Goal: Task Accomplishment & Management: Use online tool/utility

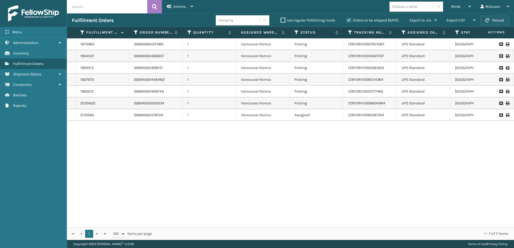
click at [493, 25] on button "Reload" at bounding box center [495, 21] width 29 height 10
click at [499, 19] on button "Reload" at bounding box center [495, 21] width 29 height 10
click at [491, 20] on button "Reload" at bounding box center [495, 21] width 29 height 10
click at [456, 7] on span "Mode" at bounding box center [456, 6] width 9 height 5
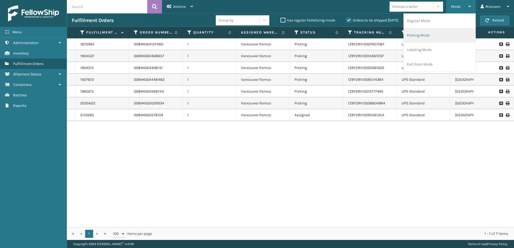
click at [427, 36] on li "Picking Mode" at bounding box center [440, 35] width 72 height 14
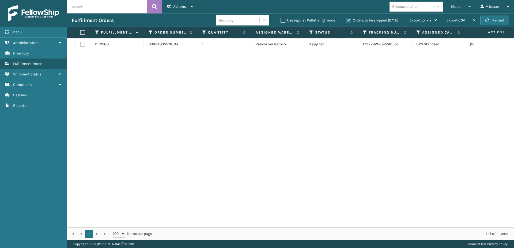
click at [83, 34] on label at bounding box center [81, 32] width 3 height 5
click at [81, 34] on input "checkbox" at bounding box center [80, 32] width 0 height 3
checkbox input "true"
click at [176, 5] on span "Actions" at bounding box center [179, 6] width 13 height 5
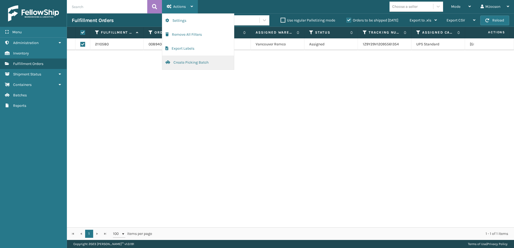
click at [185, 62] on button "Create Picking Batch" at bounding box center [198, 62] width 72 height 14
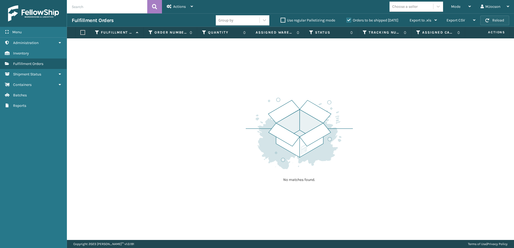
click at [497, 21] on button "Reload" at bounding box center [495, 21] width 29 height 10
click at [41, 93] on link "Shipment Status Batches" at bounding box center [33, 95] width 67 height 10
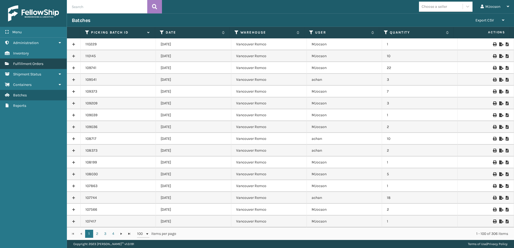
click at [33, 64] on span "Fulfillment Orders" at bounding box center [28, 63] width 30 height 5
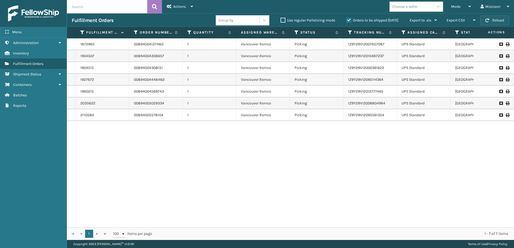
click at [497, 18] on button "Reload" at bounding box center [495, 21] width 29 height 10
click at [27, 98] on link "Batches" at bounding box center [33, 95] width 67 height 10
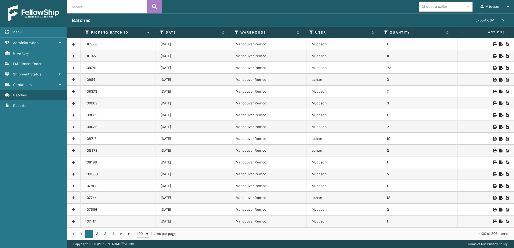
click at [506, 45] on icon at bounding box center [507, 44] width 3 height 4
click at [24, 62] on span "Fulfillment Orders" at bounding box center [28, 63] width 30 height 5
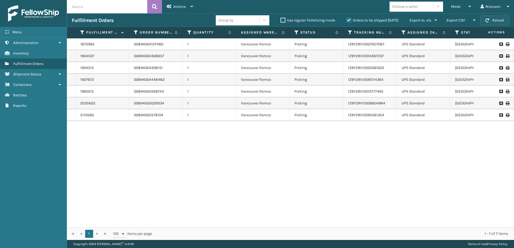
click at [497, 19] on button "Reload" at bounding box center [495, 21] width 29 height 10
click at [24, 98] on link "Batches" at bounding box center [33, 95] width 67 height 10
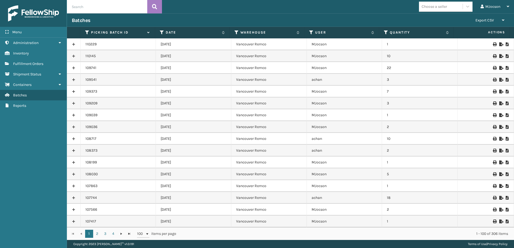
click at [506, 44] on icon at bounding box center [507, 44] width 3 height 4
click at [22, 64] on span "Fulfillment Orders" at bounding box center [28, 63] width 30 height 5
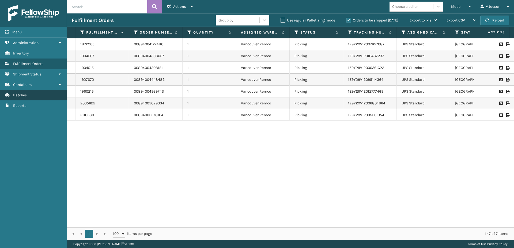
click at [23, 96] on span "Batches" at bounding box center [20, 95] width 14 height 5
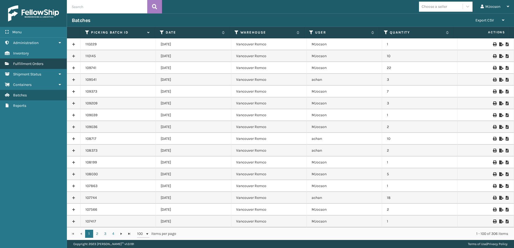
click at [24, 65] on span "Fulfillment Orders" at bounding box center [28, 63] width 30 height 5
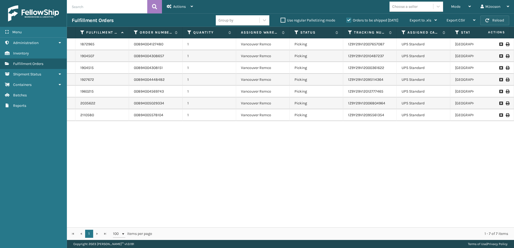
click at [498, 19] on button "Reload" at bounding box center [495, 21] width 29 height 10
click at [275, 184] on div "1872965 00894004127480 1 [GEOGRAPHIC_DATA] Remco Picking 1Z9Y29V12007657087 UPS…" at bounding box center [290, 132] width 447 height 189
